Goal: Task Accomplishment & Management: Manage account settings

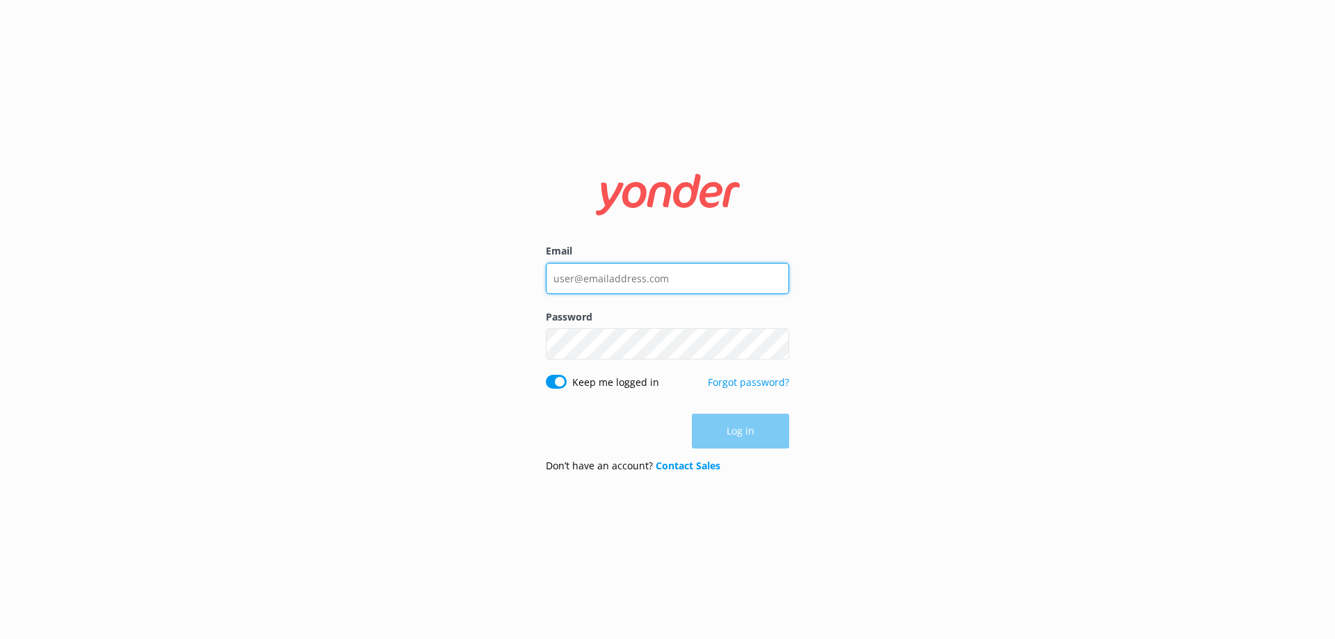
type input "info@beltroad.co.nz"
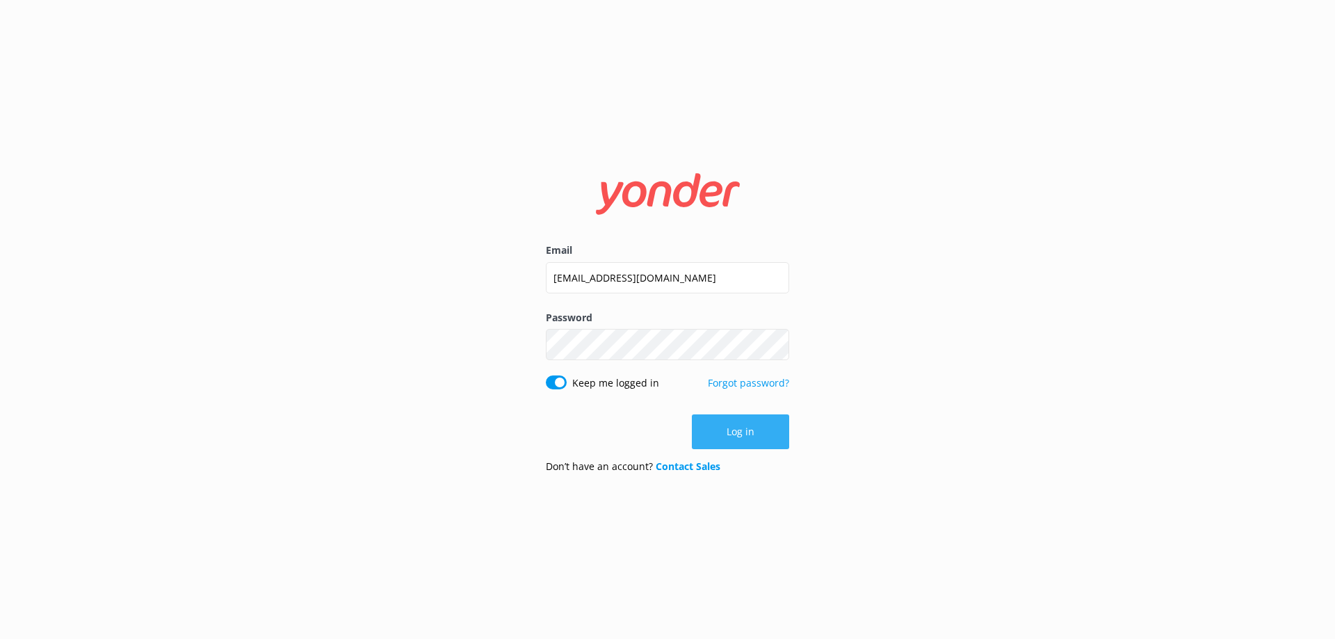
click at [741, 430] on button "Log in" at bounding box center [740, 431] width 97 height 35
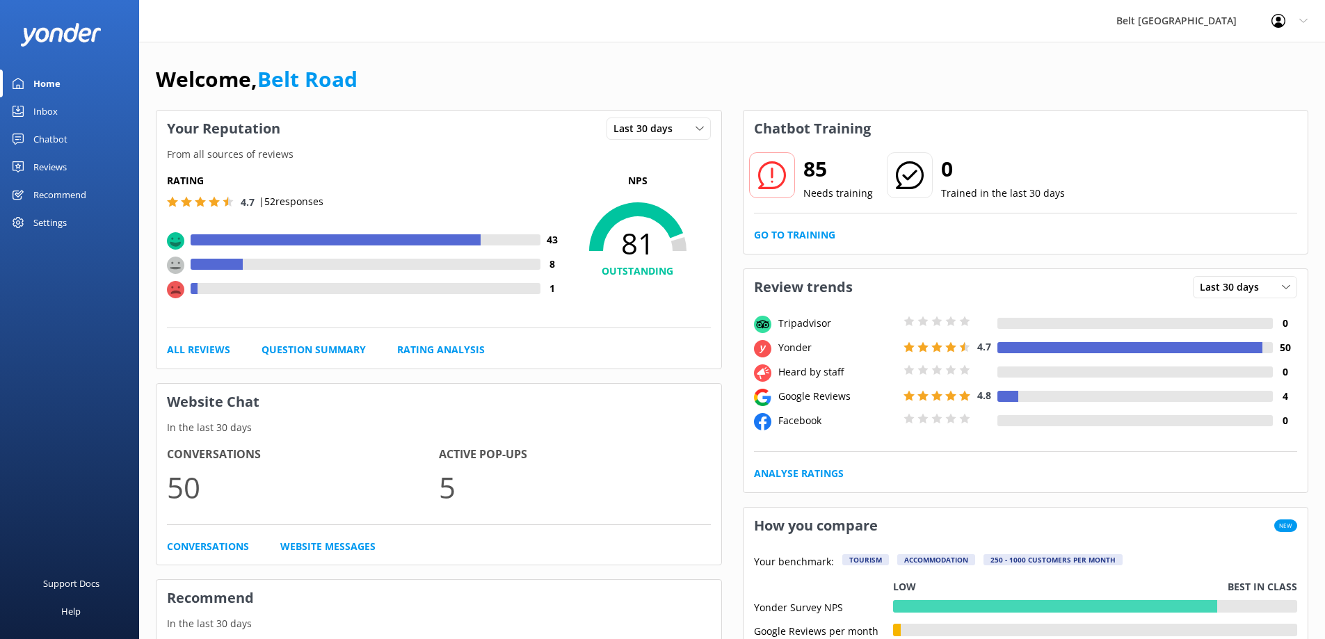
click at [66, 158] on div "Reviews" at bounding box center [49, 167] width 33 height 28
